Goal: Register for event/course

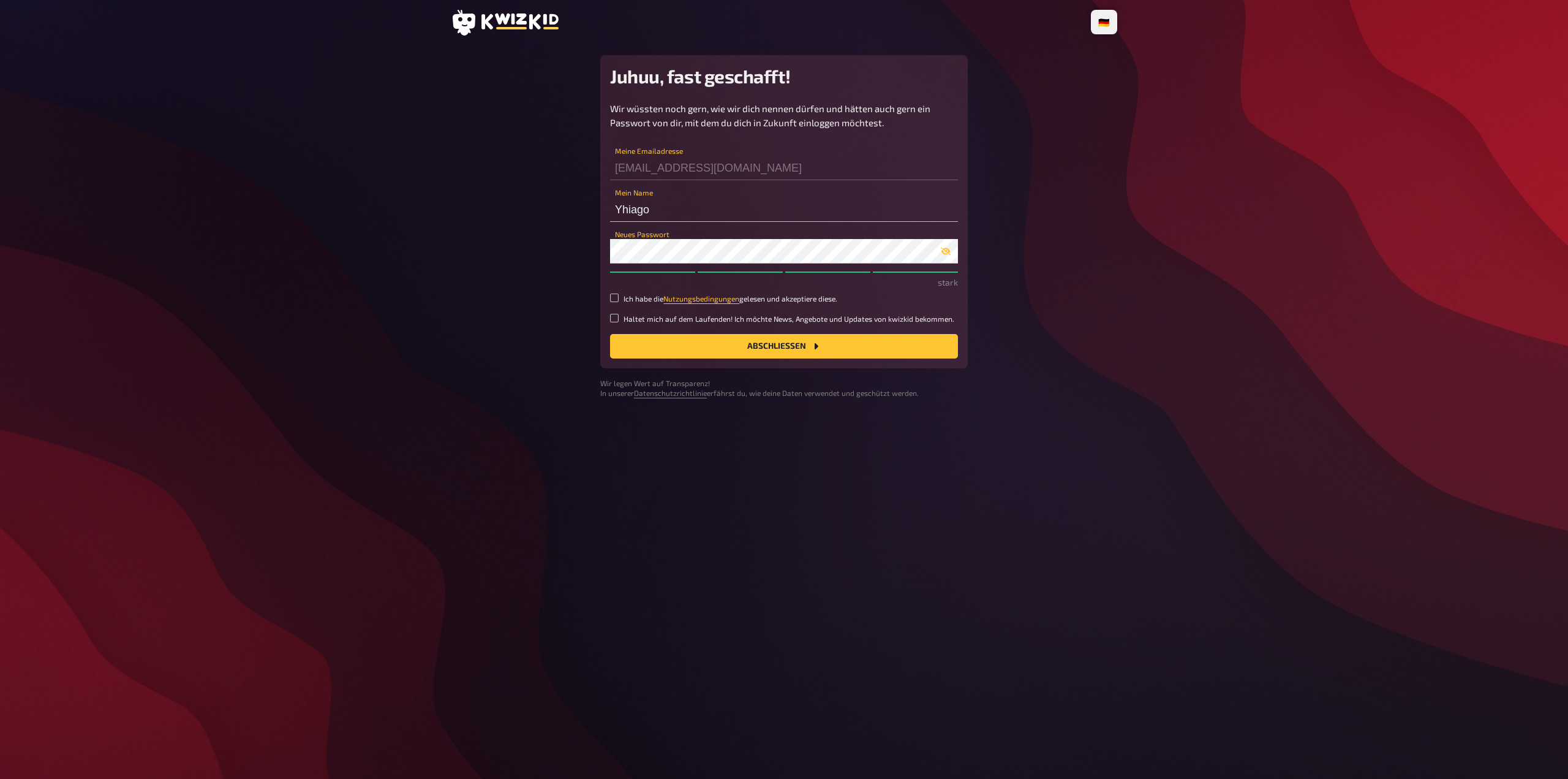
click at [623, 294] on label "Ich habe die Nutzungsbedingungen gelesen und akzeptiere diese." at bounding box center [784, 299] width 348 height 11
click at [619, 294] on input "Ich habe die Nutzungsbedingungen gelesen und akzeptiere diese." at bounding box center [614, 298] width 9 height 9
checkbox input "true"
click at [612, 316] on input "Haltet mich auf dem Laufenden! Ich möchte News, Angebote und Updates von kwizki…" at bounding box center [614, 318] width 9 height 9
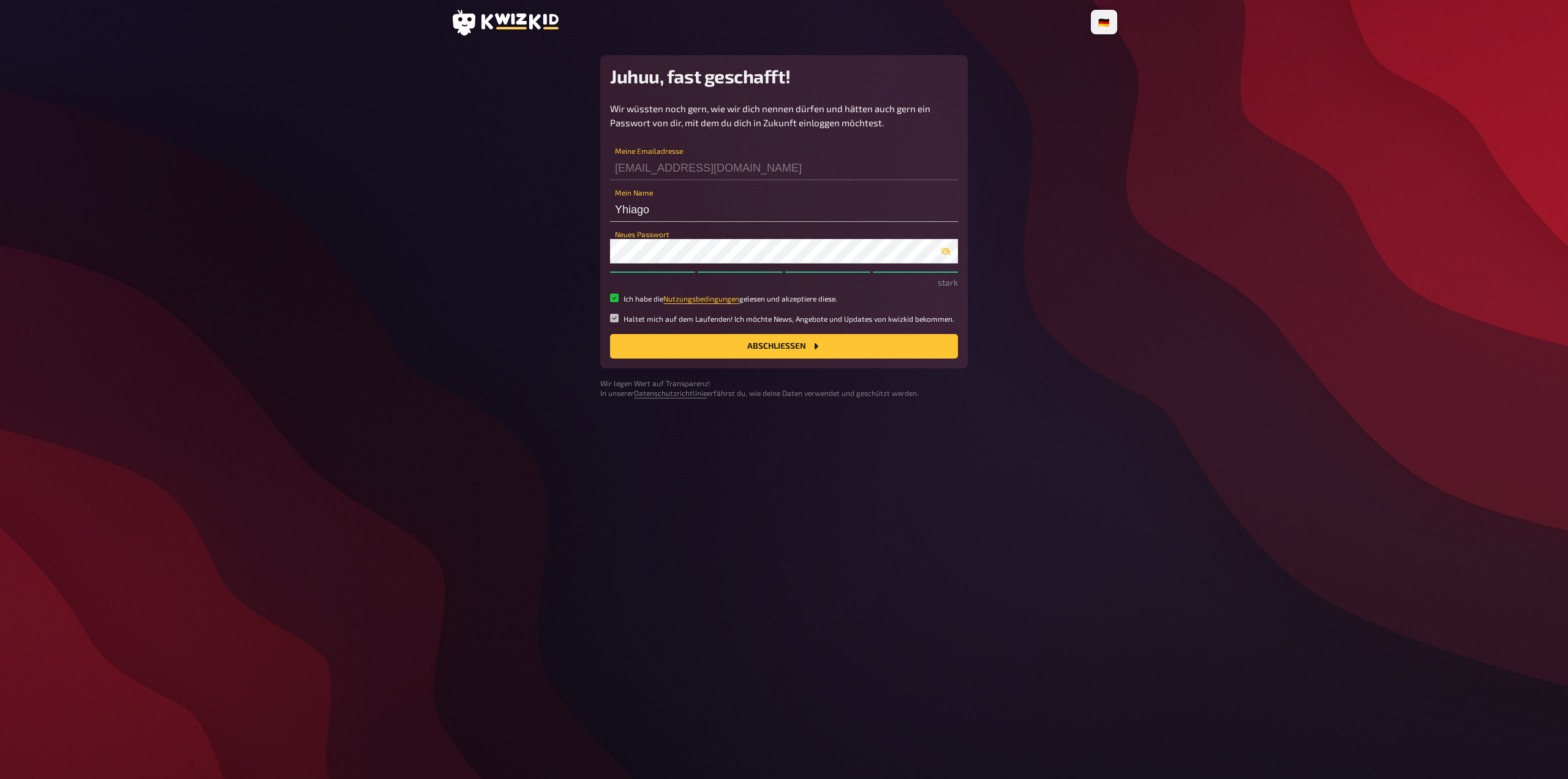
checkbox input "false"
click at [666, 340] on button "Abschließen" at bounding box center [784, 346] width 348 height 25
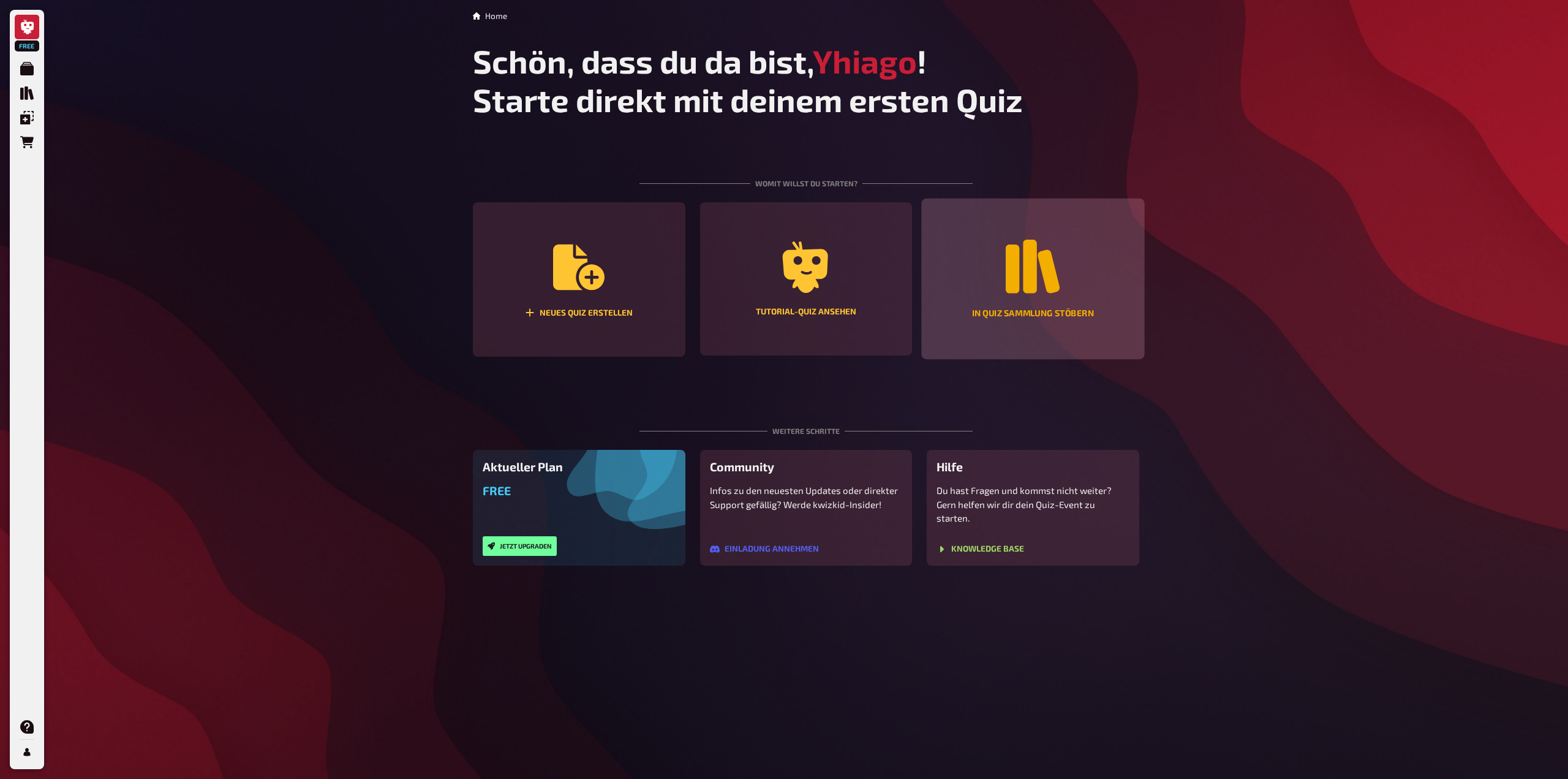
click at [983, 259] on div "In Quiz Sammlung stöbern" at bounding box center [1033, 278] width 223 height 161
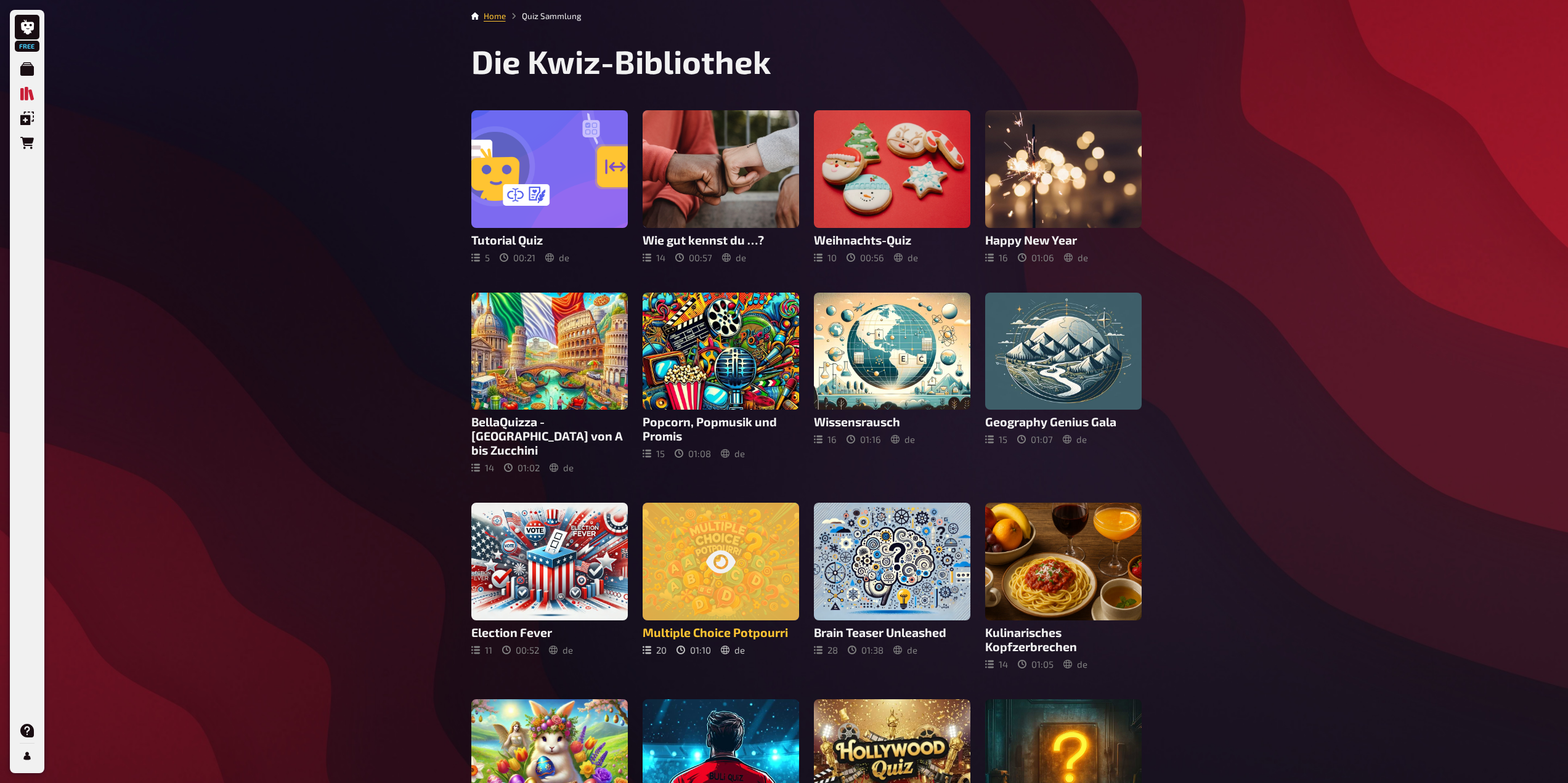
click at [675, 548] on div at bounding box center [721, 561] width 157 height 117
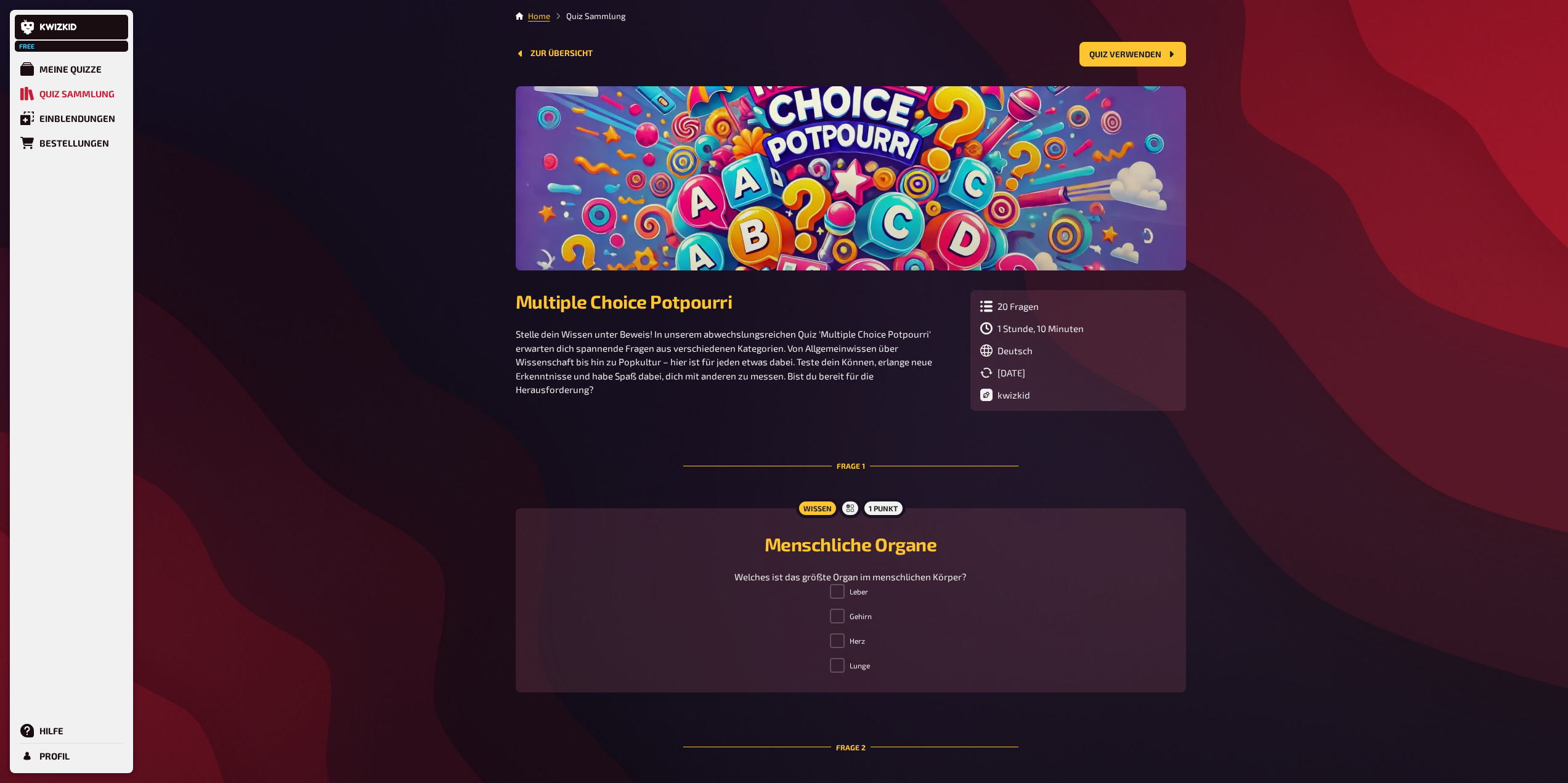
click at [838, 592] on span at bounding box center [836, 591] width 14 height 14
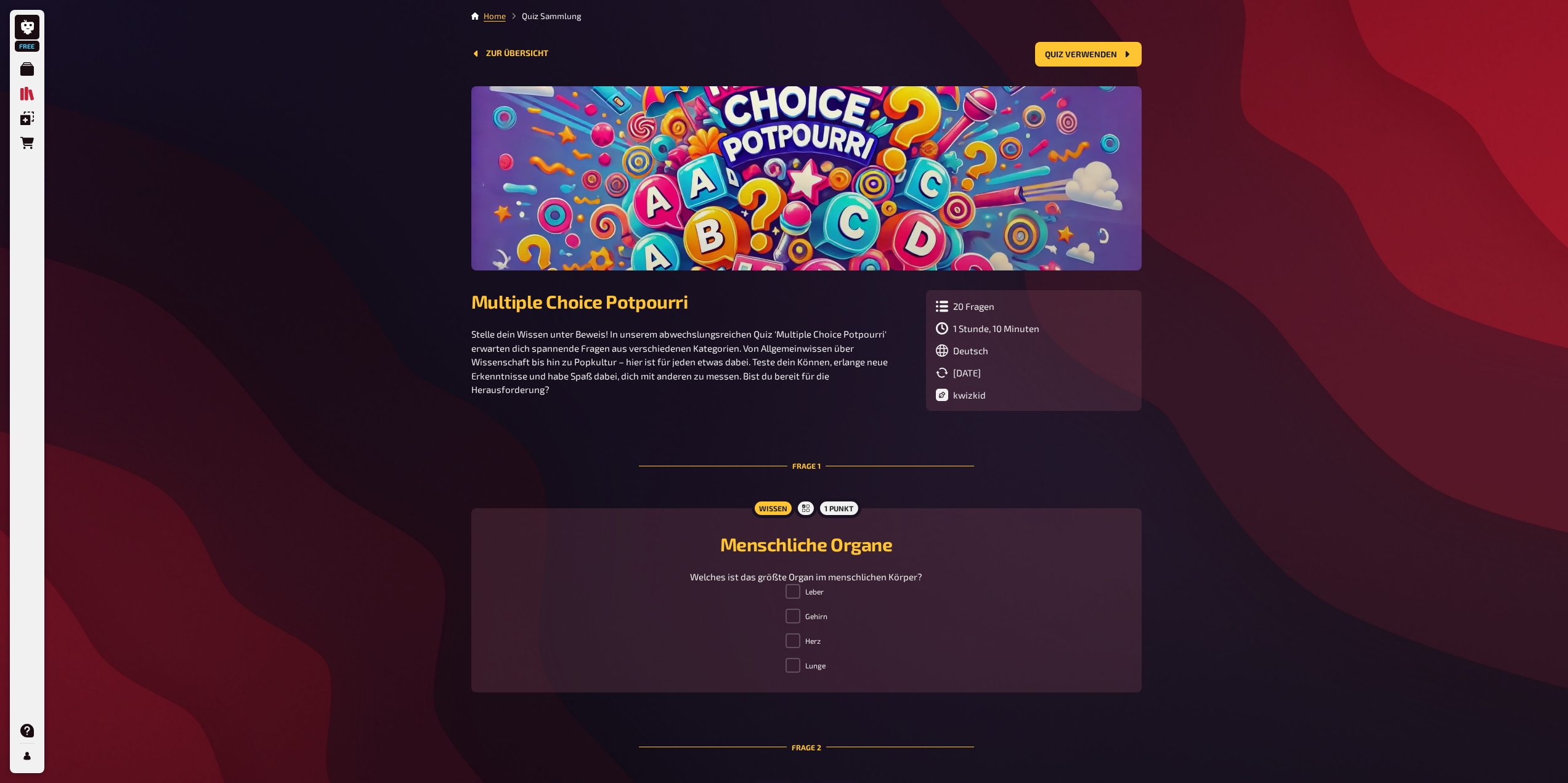
click at [827, 590] on li "Leber" at bounding box center [806, 594] width 42 height 19
click at [797, 596] on span at bounding box center [792, 591] width 14 height 14
click at [795, 596] on span at bounding box center [792, 591] width 14 height 14
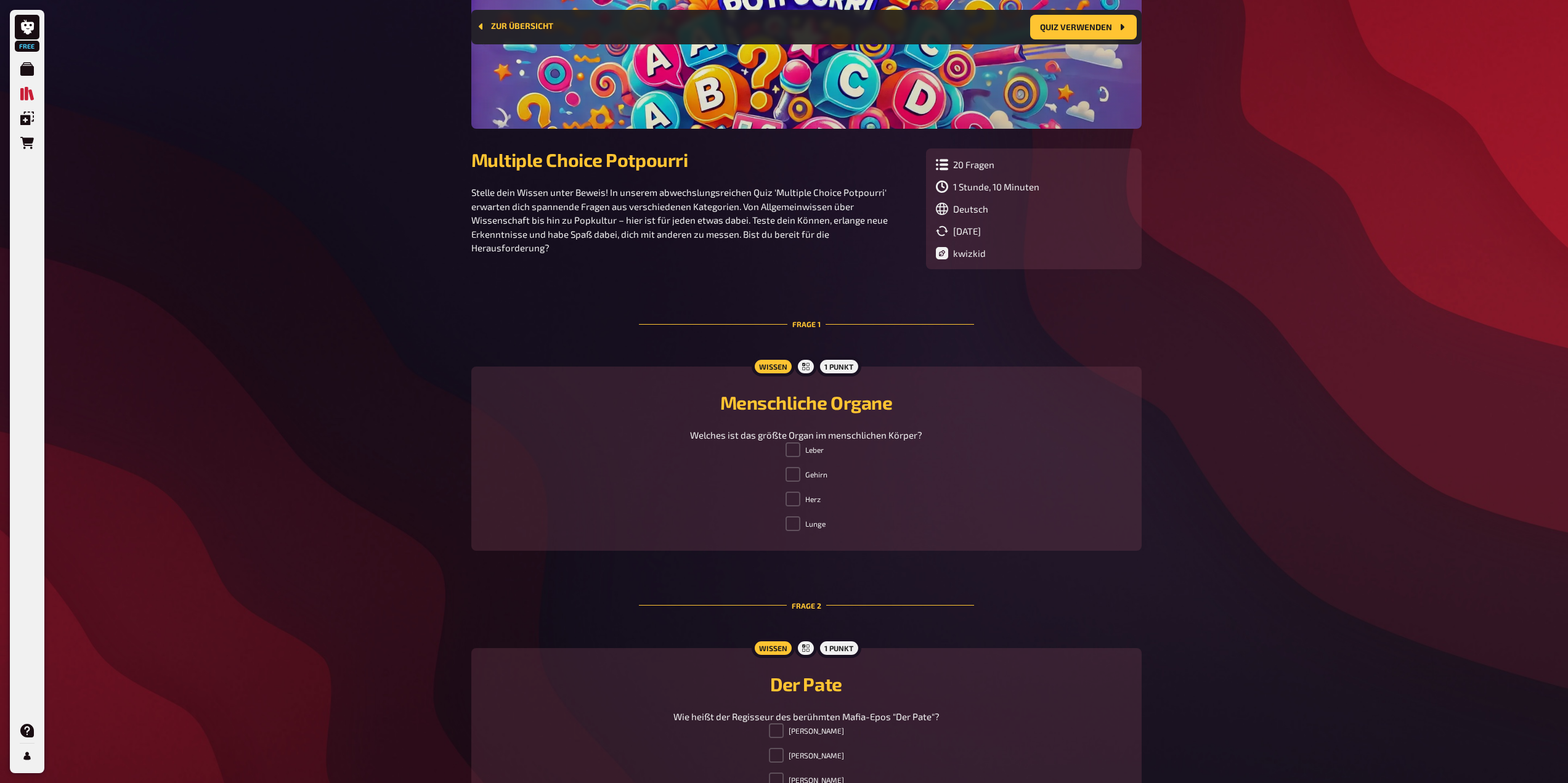
scroll to position [194, 0]
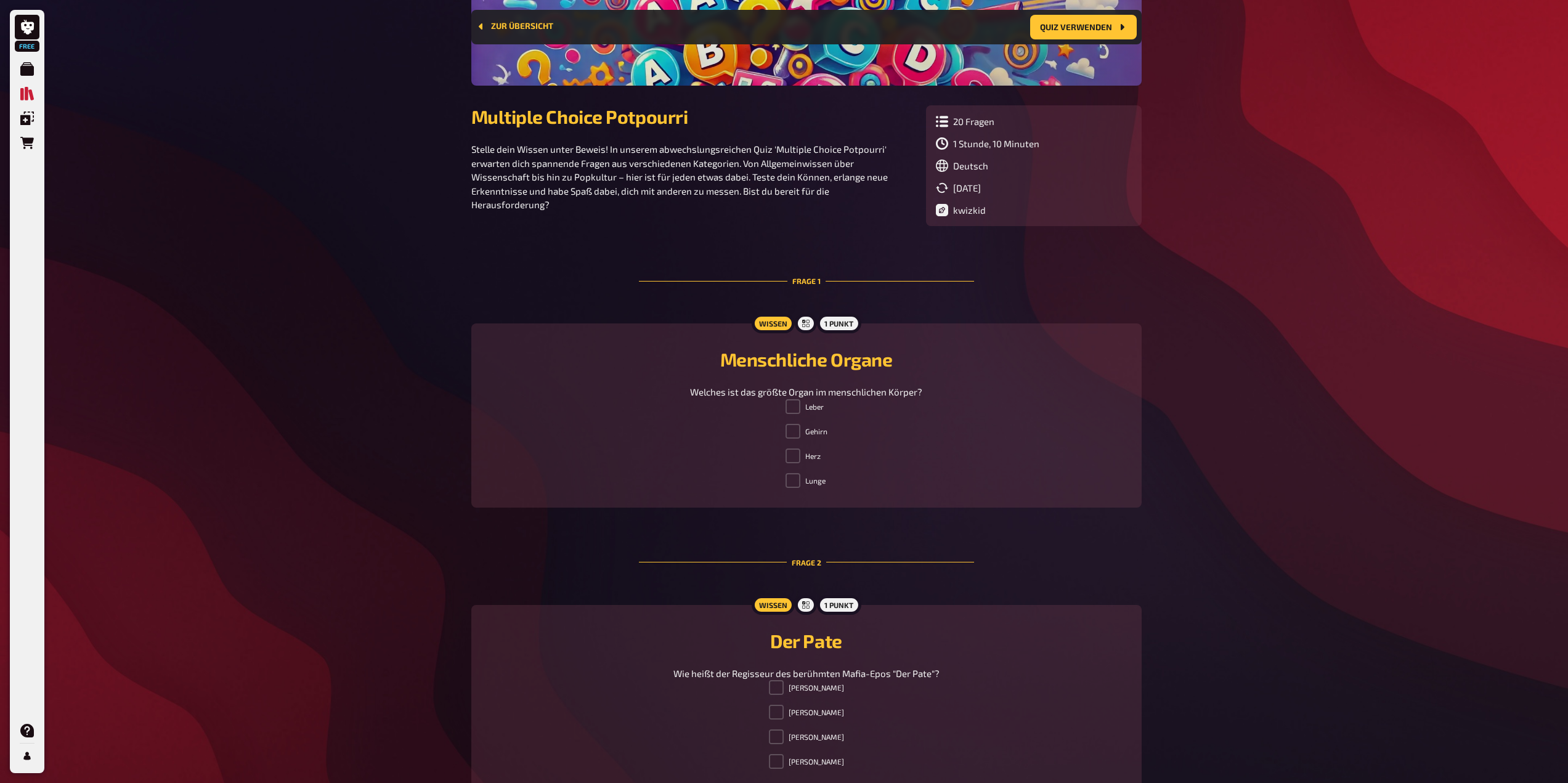
click at [795, 411] on span at bounding box center [792, 406] width 14 height 14
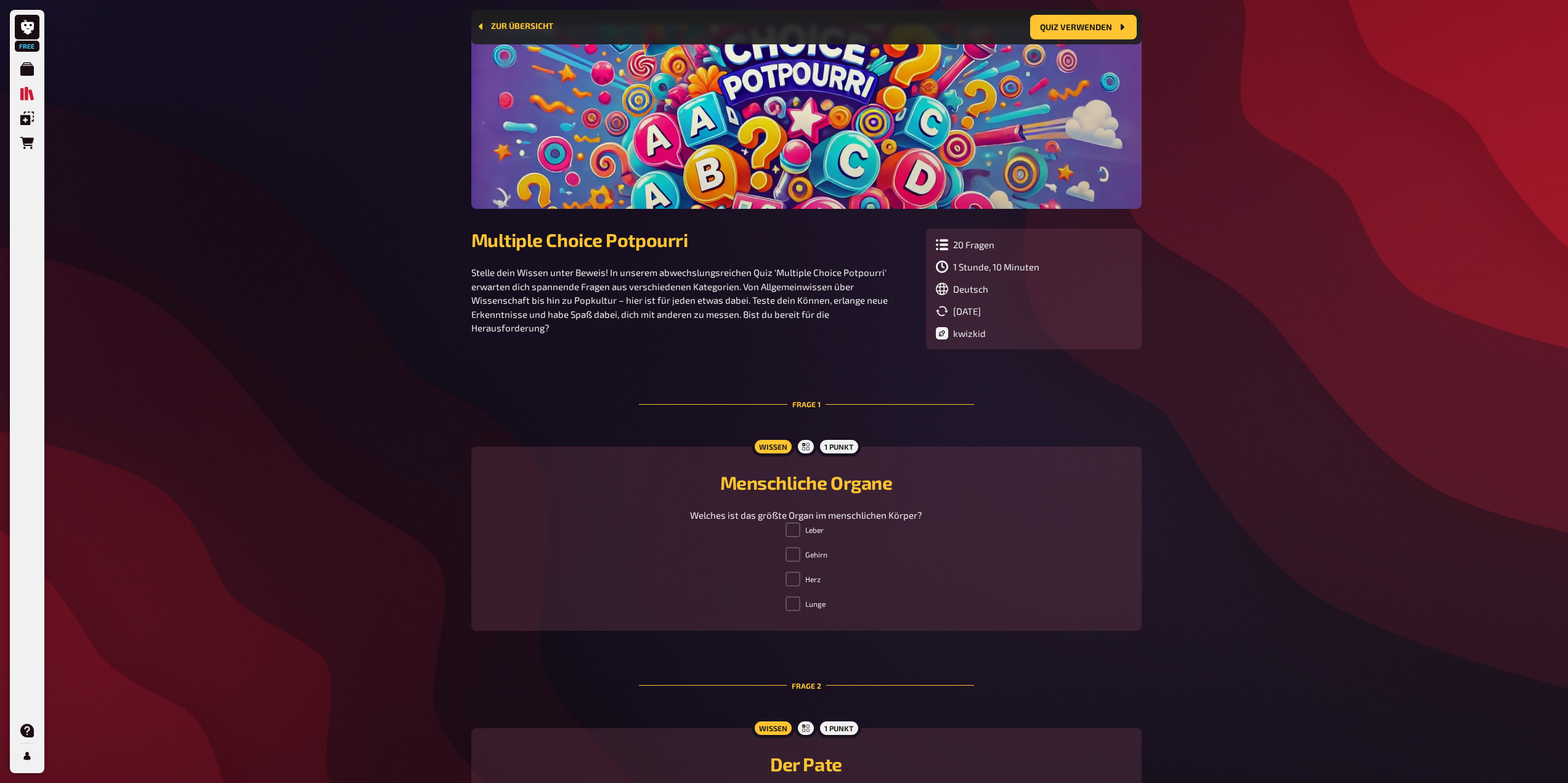
scroll to position [304, 0]
